Goal: Information Seeking & Learning: Learn about a topic

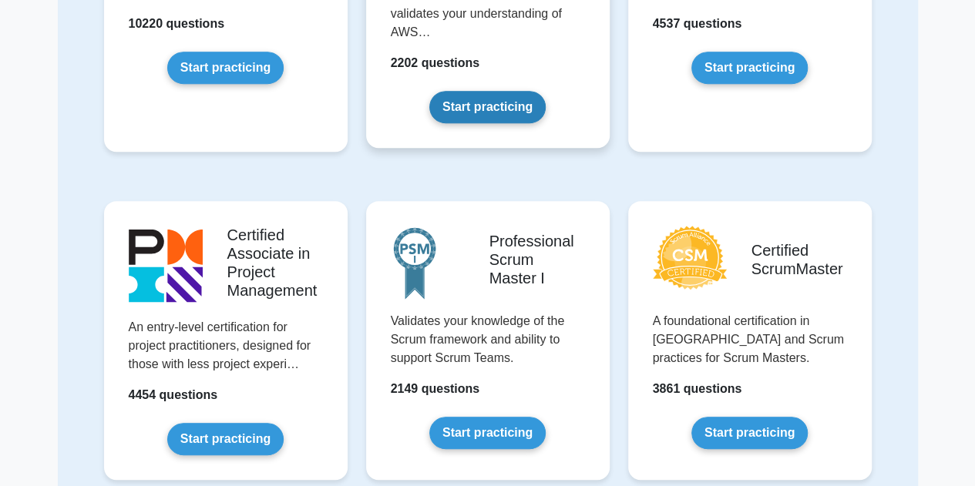
scroll to position [345, 0]
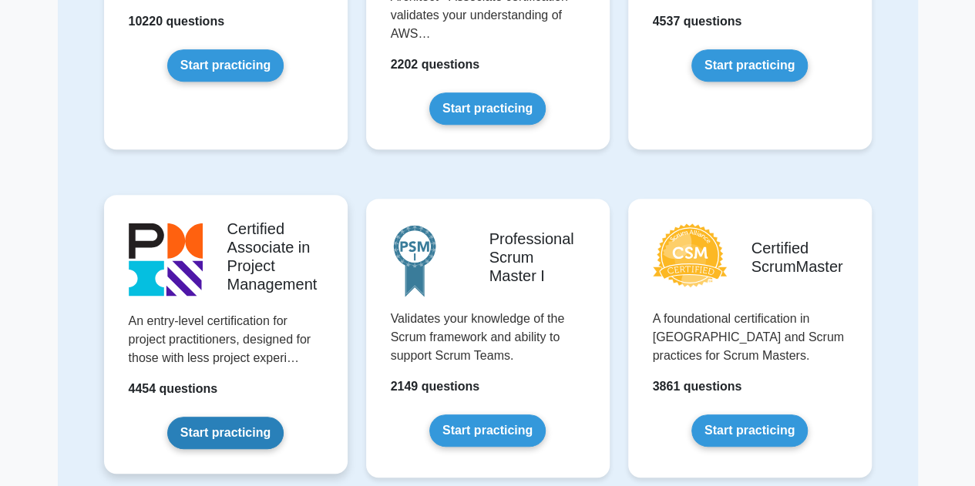
click at [230, 433] on link "Start practicing" at bounding box center [225, 433] width 116 height 32
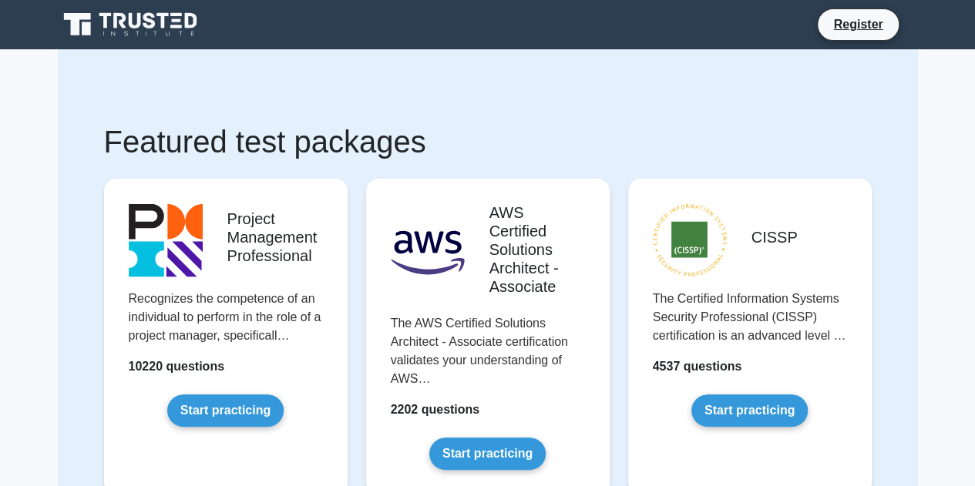
scroll to position [77, 0]
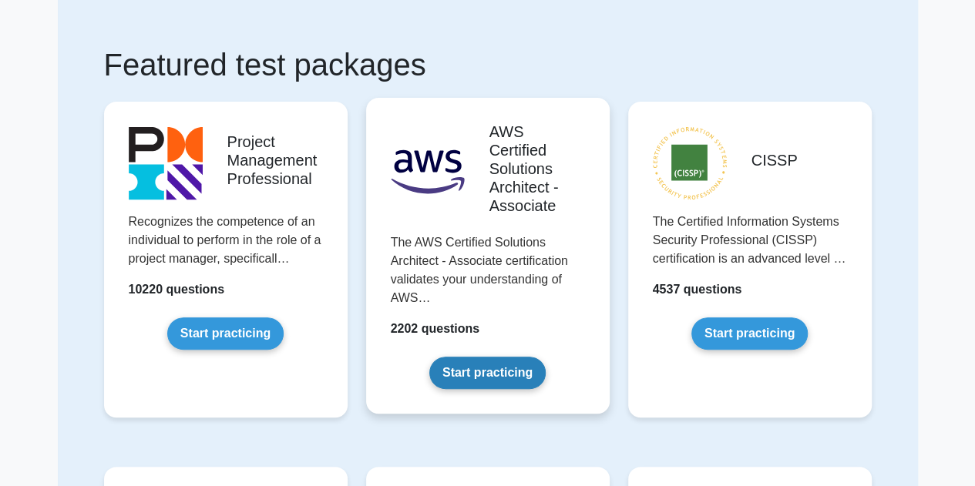
click at [498, 367] on link "Start practicing" at bounding box center [487, 373] width 116 height 32
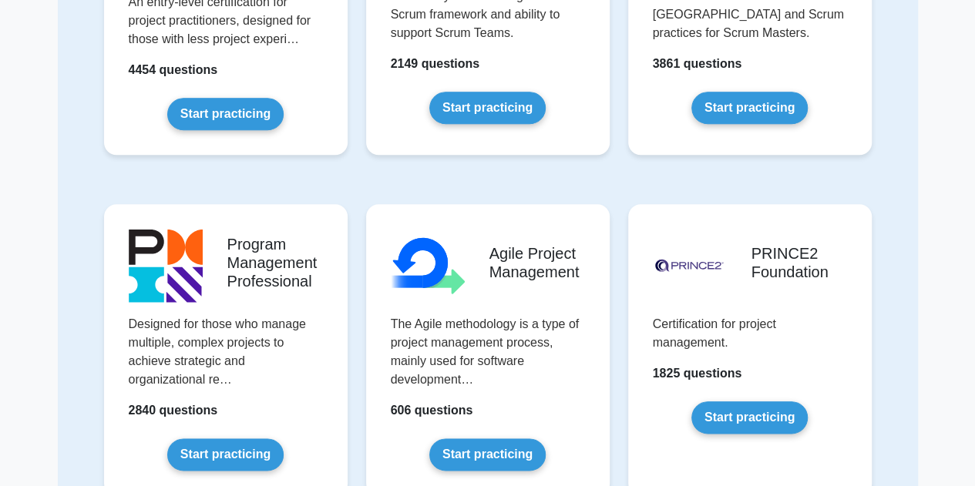
scroll to position [694, 0]
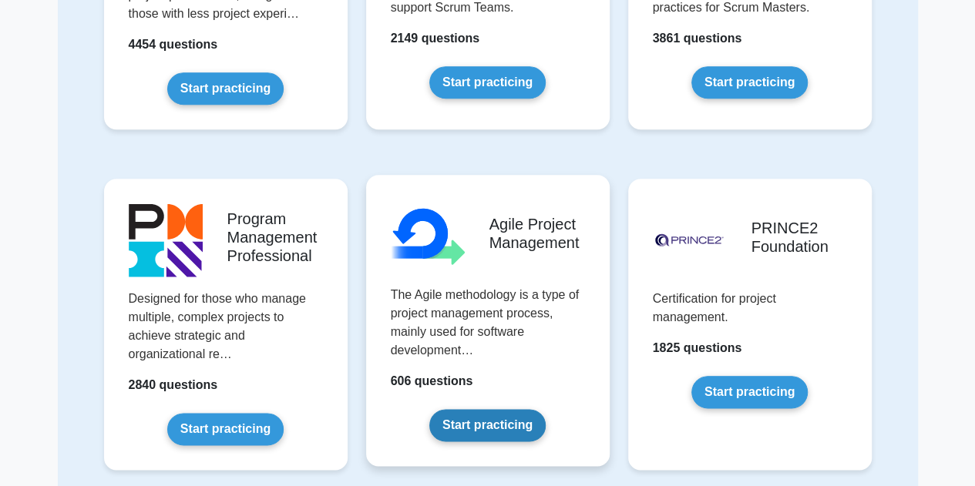
click at [478, 420] on link "Start practicing" at bounding box center [487, 425] width 116 height 32
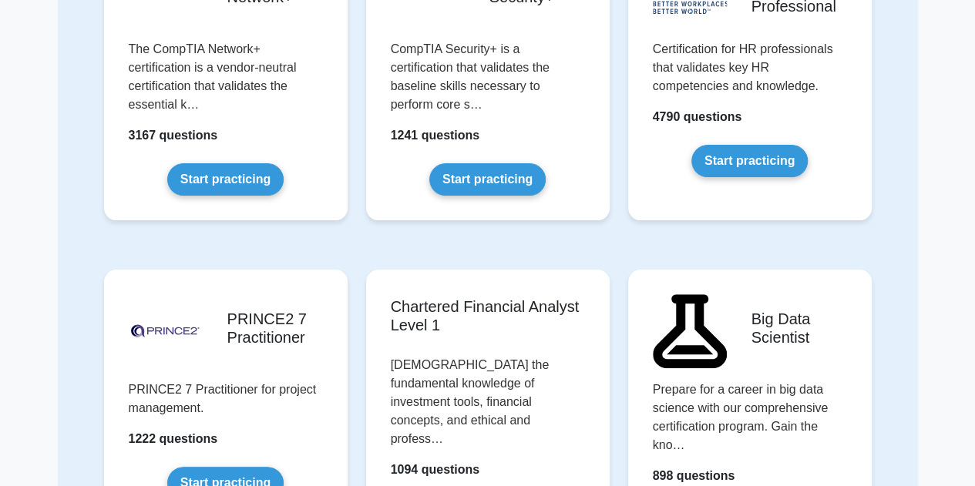
scroll to position [3083, 0]
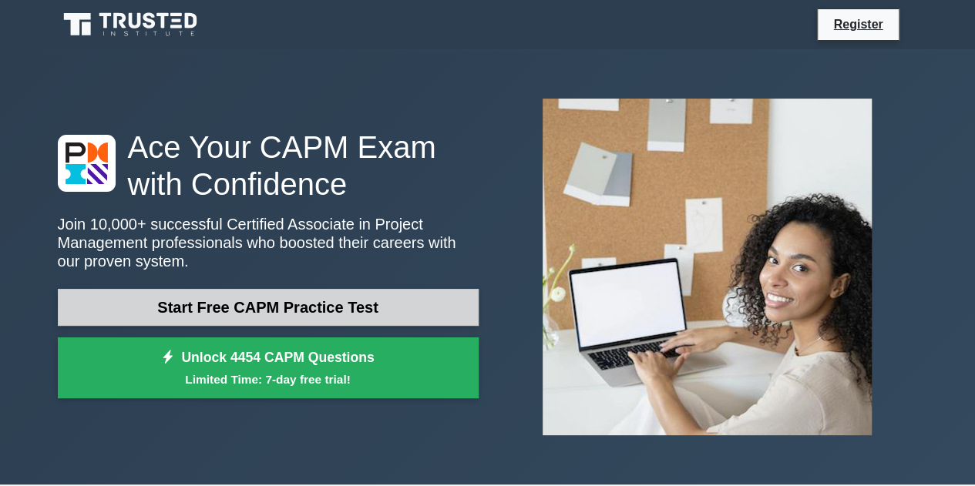
click at [302, 304] on link "Start Free CAPM Practice Test" at bounding box center [268, 307] width 421 height 37
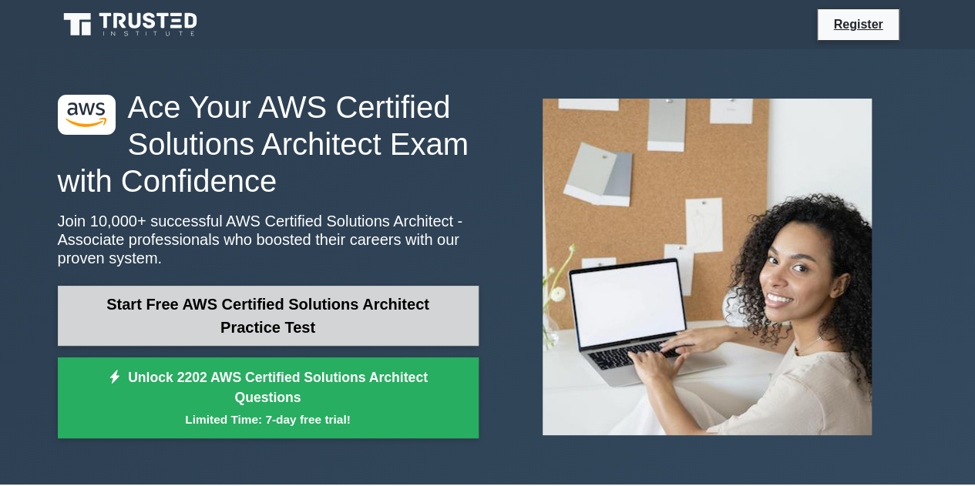
click at [366, 309] on link "Start Free AWS Certified Solutions Architect Practice Test" at bounding box center [268, 316] width 421 height 60
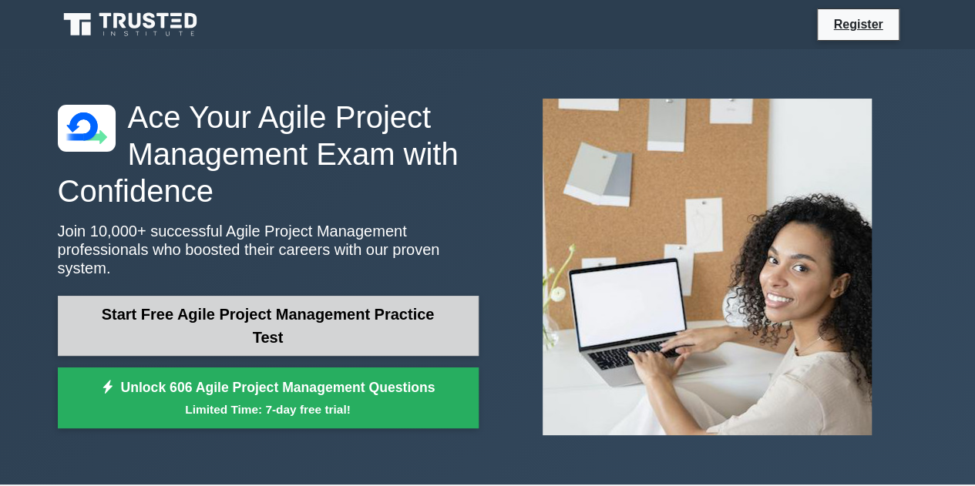
click at [354, 321] on link "Start Free Agile Project Management Practice Test" at bounding box center [268, 326] width 421 height 60
